Goal: Task Accomplishment & Management: Manage account settings

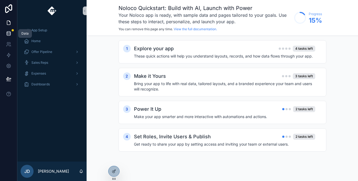
click at [11, 37] on link at bounding box center [8, 33] width 17 height 11
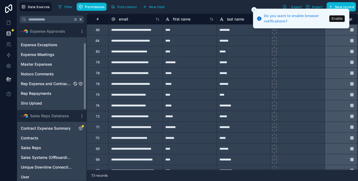
scroll to position [40, 0]
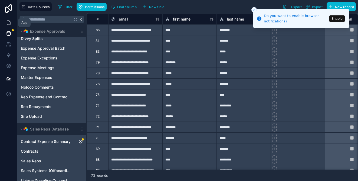
click at [6, 19] on link at bounding box center [8, 22] width 17 height 11
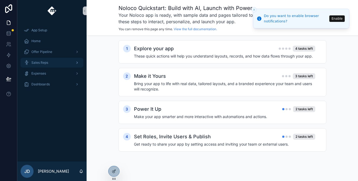
click at [72, 62] on div "Sales Reps" at bounding box center [52, 62] width 56 height 9
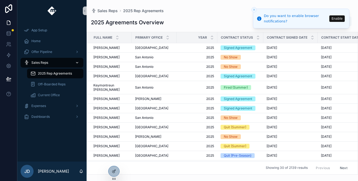
click at [74, 61] on div "scrollable content" at bounding box center [76, 62] width 7 height 9
click at [76, 105] on icon "scrollable content" at bounding box center [77, 106] width 4 height 4
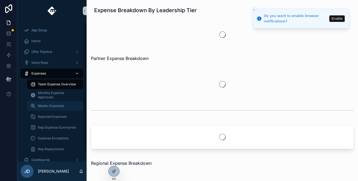
click at [66, 108] on div "Master Expenses" at bounding box center [55, 106] width 50 height 9
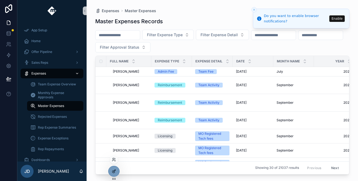
click at [114, 170] on icon at bounding box center [114, 171] width 4 height 4
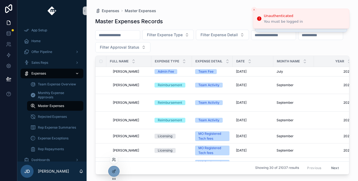
click at [113, 162] on div at bounding box center [113, 159] width 9 height 9
click at [114, 158] on icon at bounding box center [114, 160] width 4 height 4
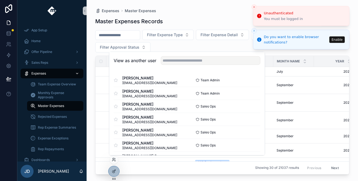
click at [251, 9] on button "Close toast" at bounding box center [253, 6] width 5 height 5
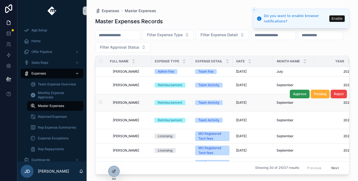
click at [301, 94] on span "Approve" at bounding box center [299, 94] width 13 height 4
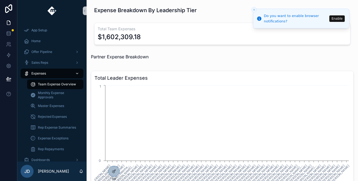
click at [253, 7] on button "Close toast" at bounding box center [253, 9] width 5 height 5
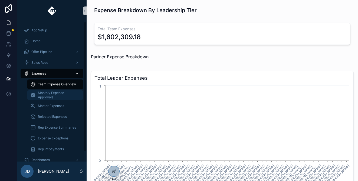
click at [53, 97] on span "Monthly Expense Approvals" at bounding box center [58, 95] width 40 height 9
click at [58, 106] on span "Master Expenses" at bounding box center [51, 106] width 26 height 4
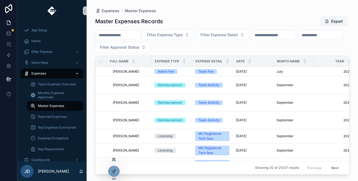
click at [113, 160] on icon at bounding box center [114, 160] width 4 height 4
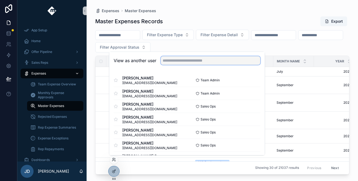
click at [172, 63] on input "text" at bounding box center [210, 60] width 99 height 9
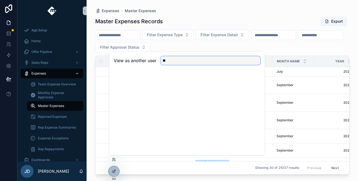
type input "*"
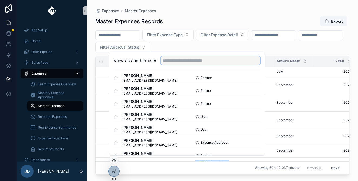
scroll to position [236, 0]
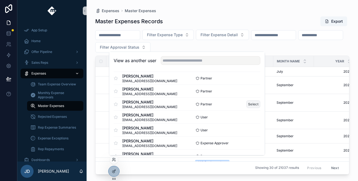
click at [249, 103] on button "Select" at bounding box center [253, 104] width 14 height 8
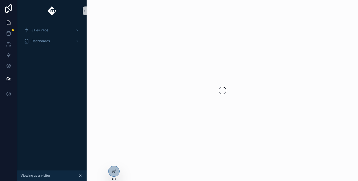
click at [80, 175] on icon "scrollable content" at bounding box center [80, 176] width 4 height 4
click at [114, 159] on icon at bounding box center [114, 160] width 4 height 4
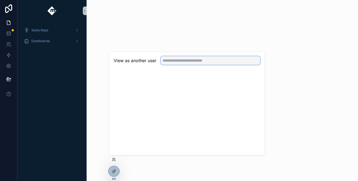
click at [182, 58] on input "text" at bounding box center [210, 60] width 99 height 9
type input "*"
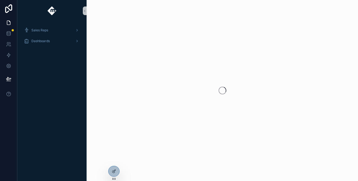
click at [98, 164] on div "scrollable content" at bounding box center [221, 90] width 271 height 181
click at [9, 34] on icon at bounding box center [8, 33] width 5 height 5
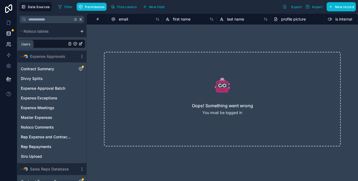
click at [6, 42] on icon at bounding box center [8, 44] width 5 height 5
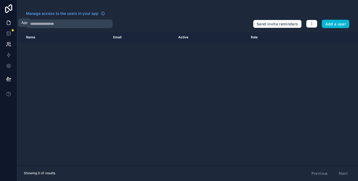
click at [9, 20] on icon at bounding box center [8, 22] width 5 height 5
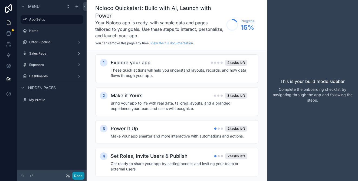
click at [81, 174] on button "Done" at bounding box center [78, 176] width 12 height 8
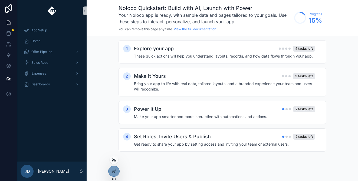
click at [115, 158] on icon at bounding box center [114, 160] width 4 height 4
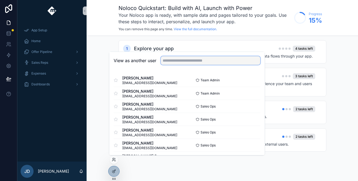
click at [174, 62] on input "text" at bounding box center [210, 60] width 99 height 9
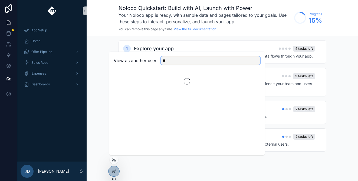
type input "*"
type input "****"
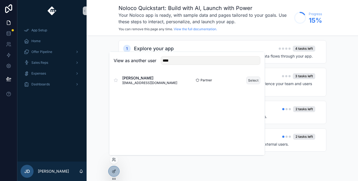
click at [253, 79] on button "Select" at bounding box center [253, 80] width 14 height 8
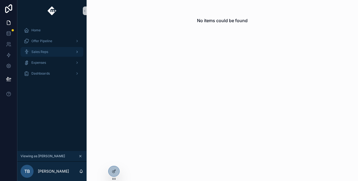
click at [68, 53] on div "Sales Reps" at bounding box center [52, 52] width 56 height 9
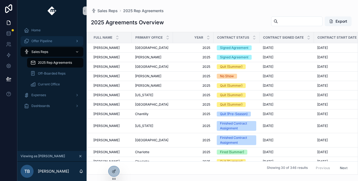
click at [75, 41] on icon "scrollable content" at bounding box center [77, 41] width 4 height 4
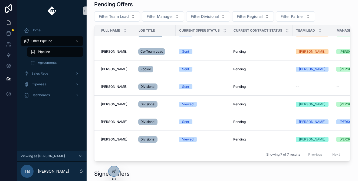
scroll to position [65, 0]
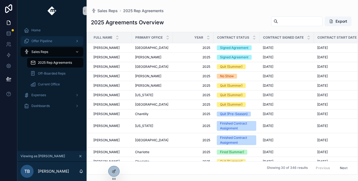
click at [55, 43] on div "Offer Pipeline" at bounding box center [52, 41] width 56 height 9
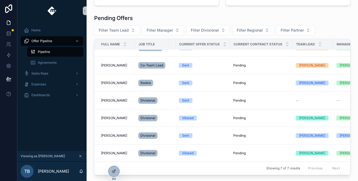
scroll to position [45, 0]
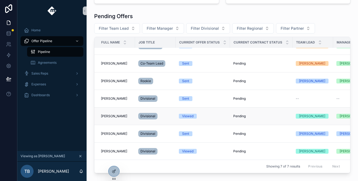
click at [211, 111] on td "Viewed" at bounding box center [202, 117] width 54 height 18
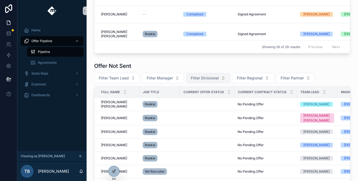
scroll to position [300, 0]
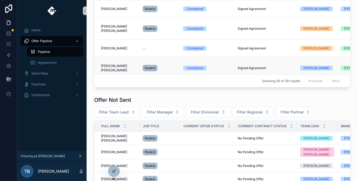
click at [190, 69] on div "Completed" at bounding box center [194, 68] width 17 height 5
click at [118, 68] on span "[PERSON_NAME] [PERSON_NAME]" at bounding box center [118, 68] width 35 height 9
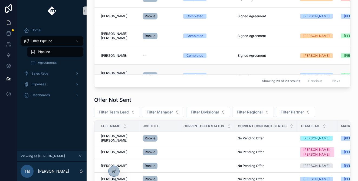
scroll to position [28, 0]
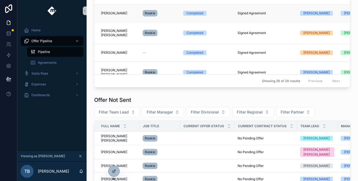
click at [139, 22] on td "Rookie" at bounding box center [159, 13] width 41 height 18
click at [142, 14] on div "Rookie" at bounding box center [149, 13] width 15 height 6
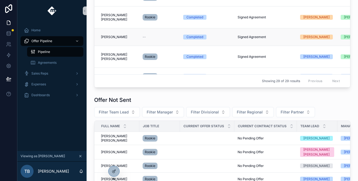
scroll to position [51, 0]
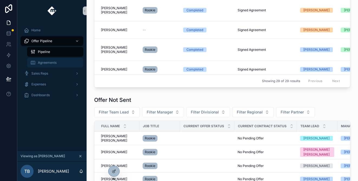
click at [40, 59] on div "Agreements" at bounding box center [55, 62] width 50 height 9
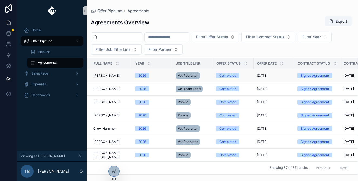
click at [144, 75] on span "2026" at bounding box center [142, 75] width 14 height 5
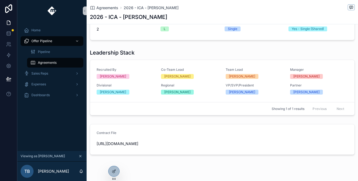
scroll to position [341, 0]
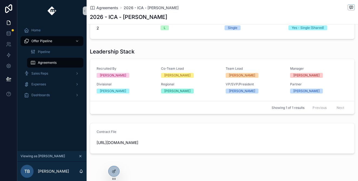
click at [147, 145] on span "[URL][DOMAIN_NAME]" at bounding box center [221, 142] width 251 height 5
click at [151, 145] on span "[URL][DOMAIN_NAME]" at bounding box center [221, 142] width 251 height 5
copy span "[URL][DOMAIN_NAME]"
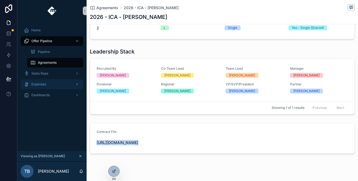
click at [70, 79] on link "Expenses" at bounding box center [52, 84] width 63 height 10
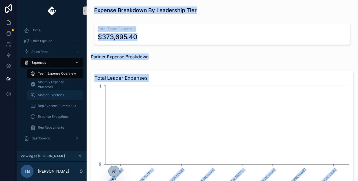
click at [66, 94] on div "Master Expenses" at bounding box center [55, 95] width 50 height 9
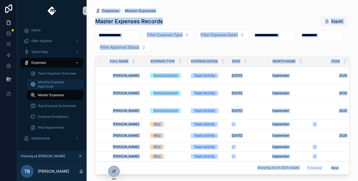
click at [109, 83] on td "[PERSON_NAME] [PERSON_NAME]" at bounding box center [126, 76] width 41 height 18
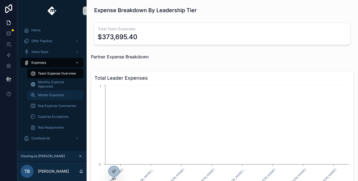
click at [61, 93] on span "Master Expenses" at bounding box center [51, 95] width 26 height 4
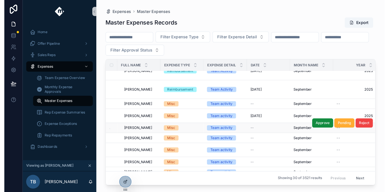
scroll to position [54, 0]
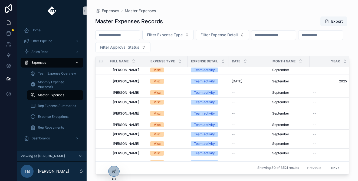
click at [220, 170] on div "Showing 30 of 3521 results Previous Next" at bounding box center [221, 167] width 253 height 13
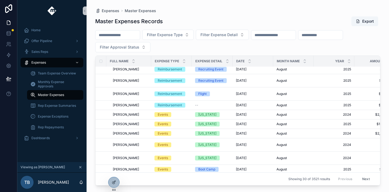
scroll to position [221, 0]
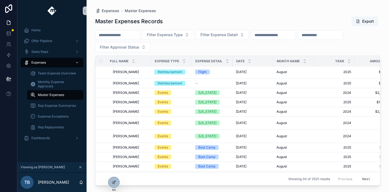
click at [357, 181] on button "Next" at bounding box center [365, 179] width 15 height 8
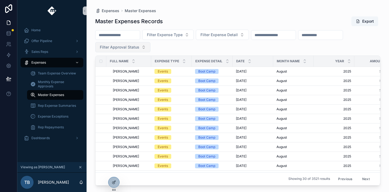
click at [119, 46] on span "Filter Approval Status" at bounding box center [119, 47] width 39 height 5
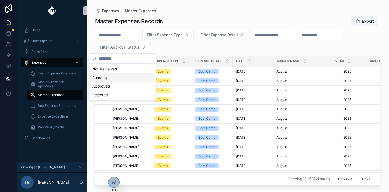
click at [124, 79] on div "Pending" at bounding box center [122, 78] width 65 height 9
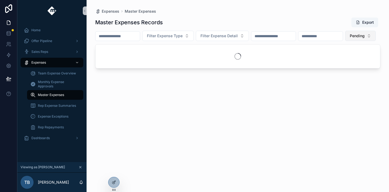
click at [345, 41] on button "Pending" at bounding box center [360, 36] width 31 height 10
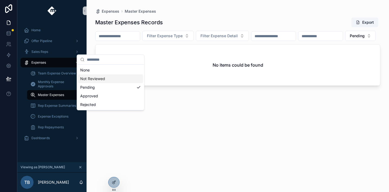
click at [112, 78] on div "Not Reviewed" at bounding box center [110, 79] width 65 height 9
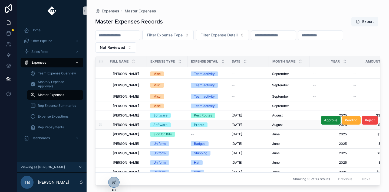
scroll to position [12, 0]
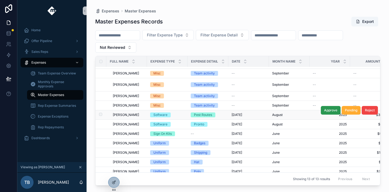
click at [326, 111] on span "Approve" at bounding box center [330, 110] width 13 height 4
click at [299, 116] on div "August August" at bounding box center [289, 115] width 34 height 4
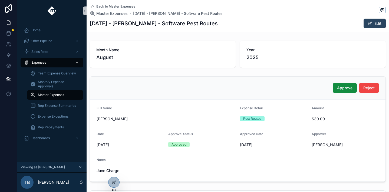
click at [357, 19] on button "Edit" at bounding box center [374, 24] width 22 height 10
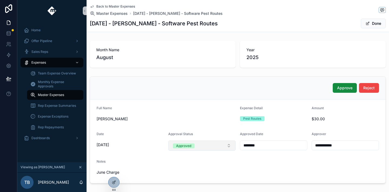
click at [220, 143] on button "Approved" at bounding box center [201, 146] width 67 height 10
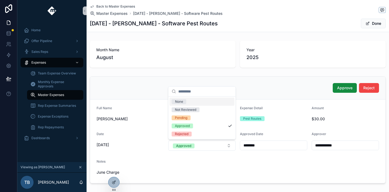
click at [208, 98] on div "None" at bounding box center [201, 102] width 65 height 8
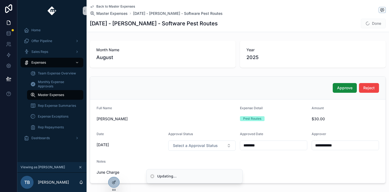
click at [263, 145] on input "********" at bounding box center [273, 146] width 67 height 8
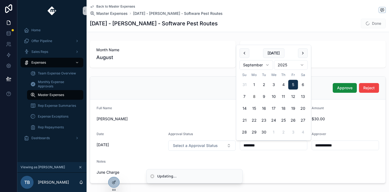
click at [263, 145] on input "********" at bounding box center [273, 146] width 67 height 8
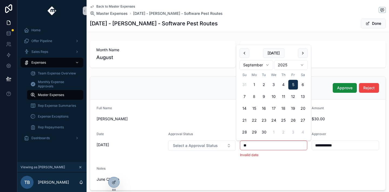
type input "*"
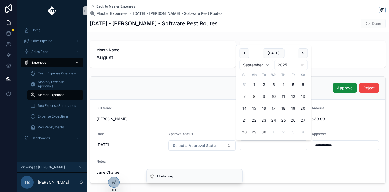
click at [325, 143] on input "**********" at bounding box center [345, 146] width 67 height 8
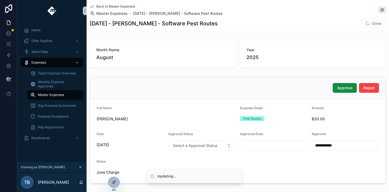
click at [325, 143] on input "**********" at bounding box center [345, 146] width 67 height 8
type input "*"
click at [342, 89] on span "Approve" at bounding box center [344, 87] width 15 height 5
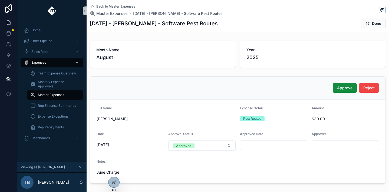
type input "**********"
click at [7, 53] on icon at bounding box center [8, 54] width 5 height 5
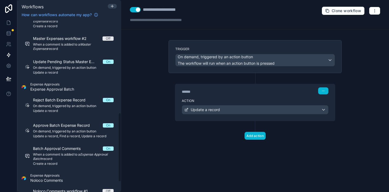
scroll to position [228, 0]
